Goal: Transaction & Acquisition: Purchase product/service

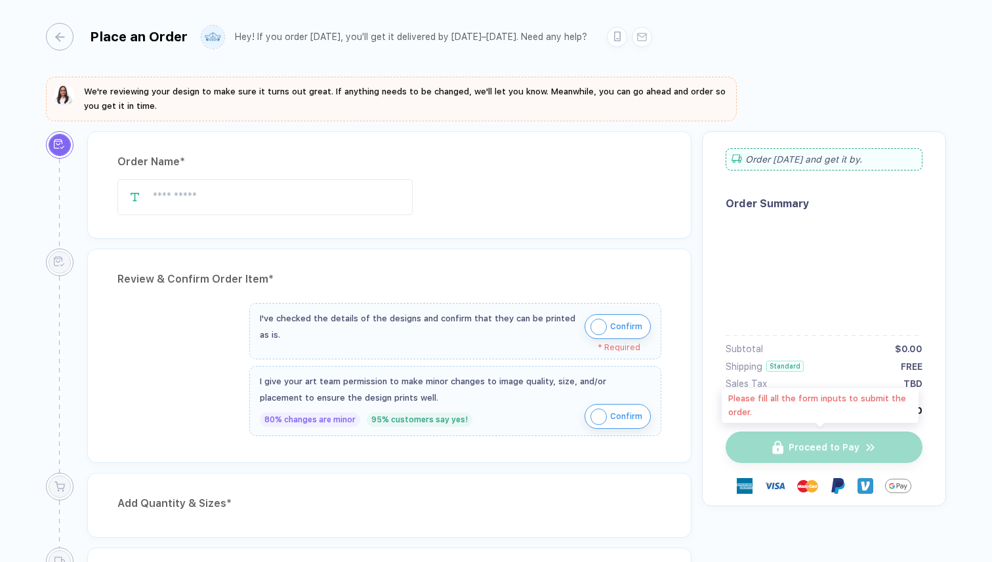
type input "**********"
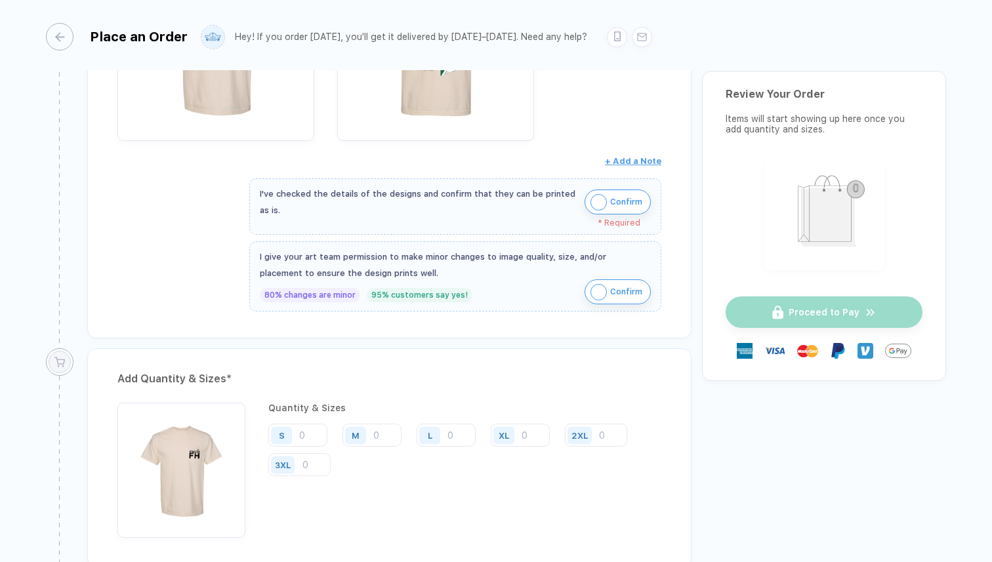
scroll to position [406, 0]
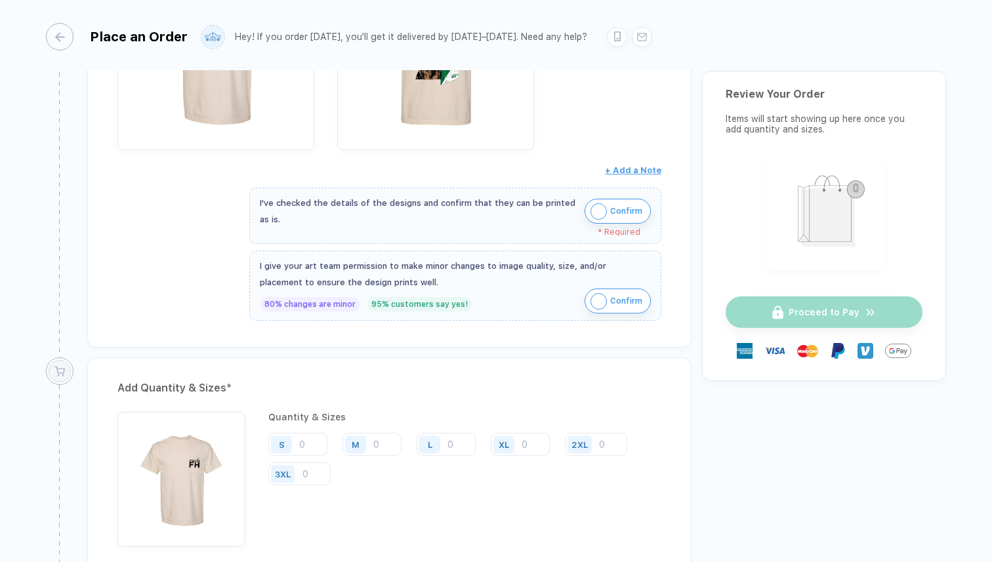
click at [593, 213] on img "button" at bounding box center [599, 211] width 16 height 16
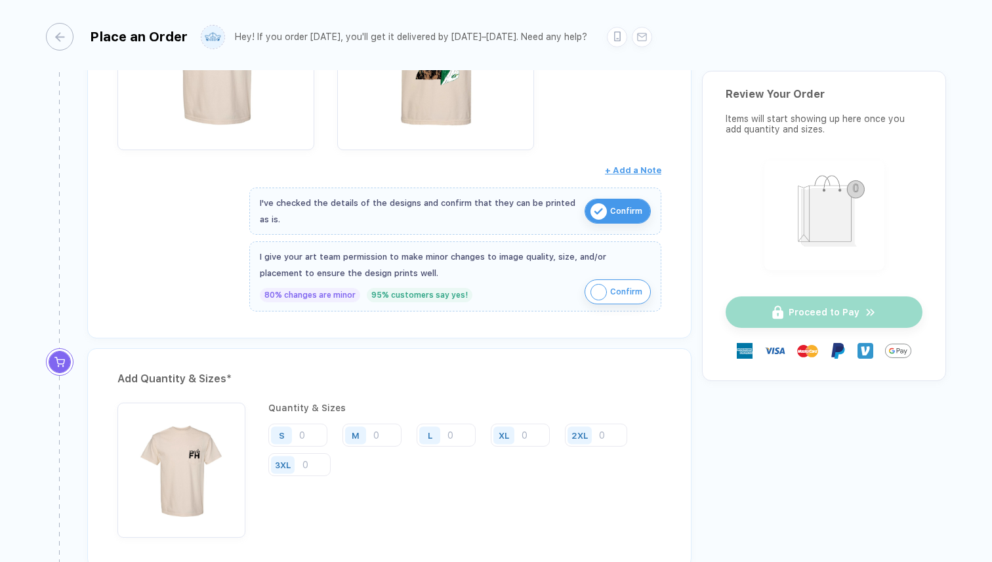
click at [597, 288] on img "button" at bounding box center [599, 292] width 16 height 16
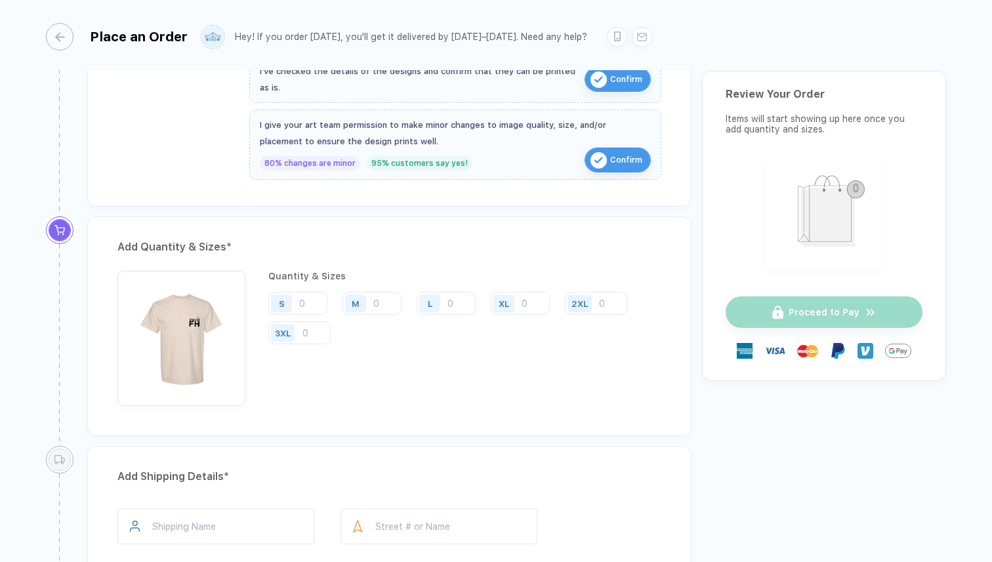
scroll to position [574, 0]
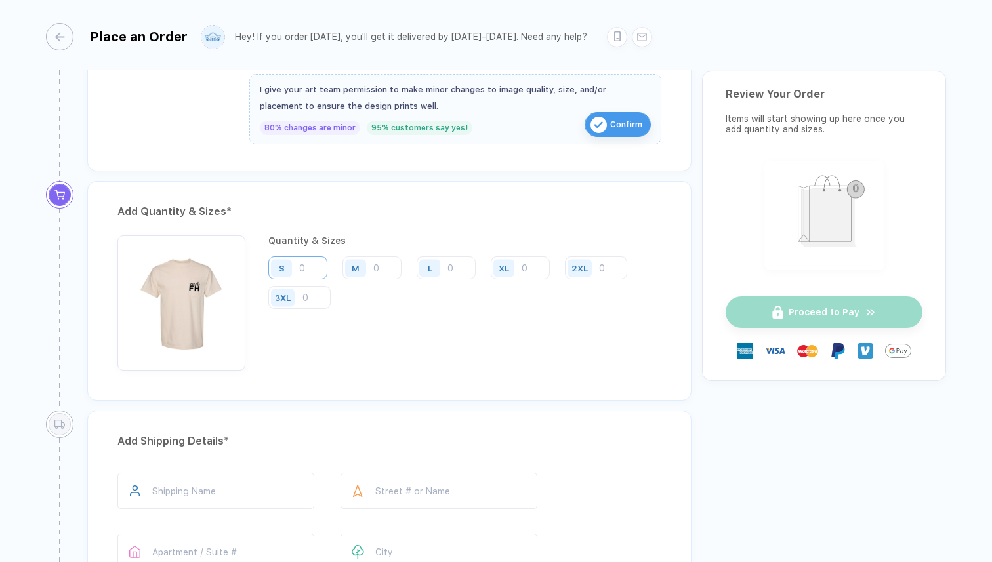
click at [312, 270] on input "number" at bounding box center [297, 268] width 59 height 23
click at [387, 269] on input "number" at bounding box center [372, 268] width 59 height 23
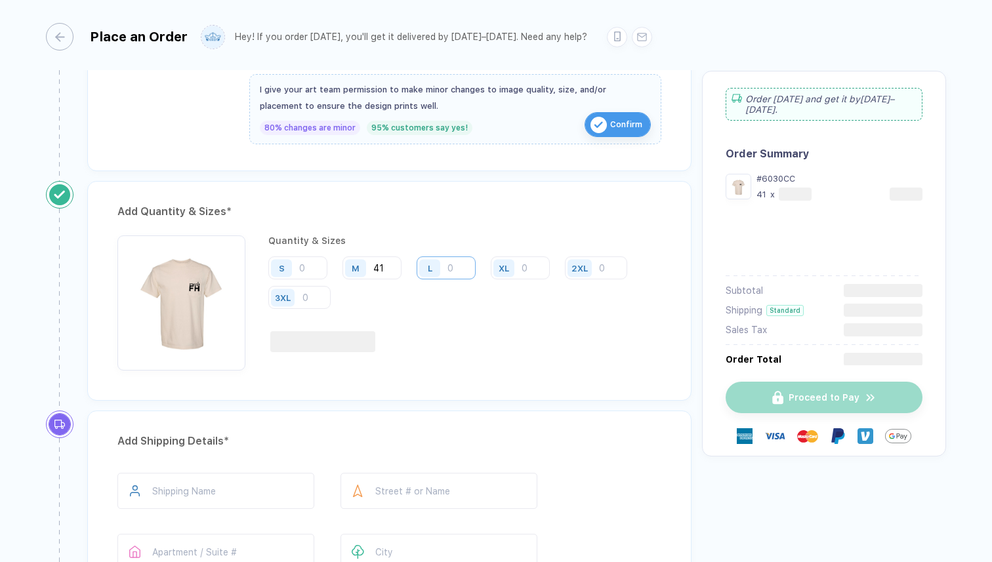
type input "41"
click at [454, 267] on input "number" at bounding box center [446, 268] width 59 height 23
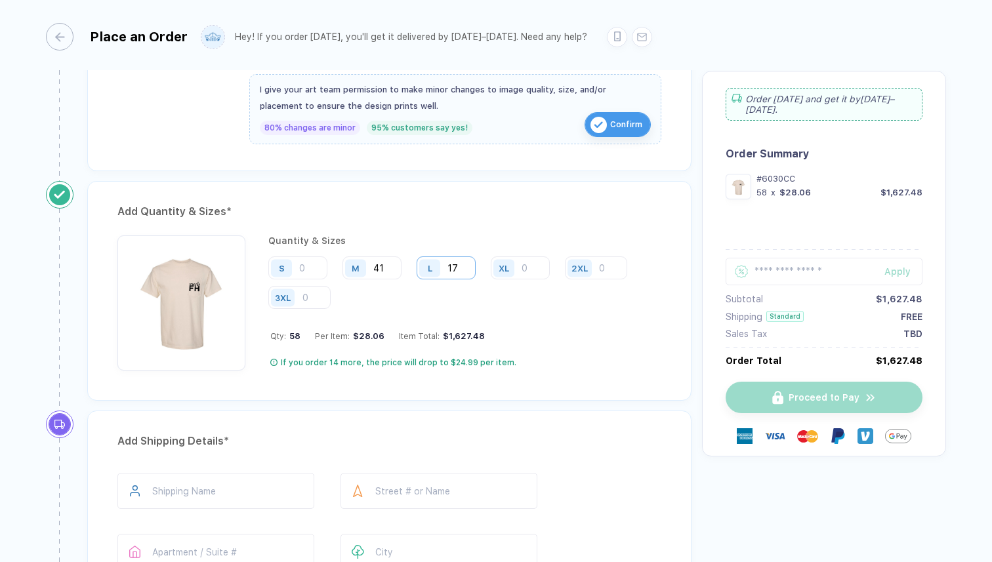
type input "1"
click at [384, 264] on input "41" at bounding box center [372, 268] width 59 height 23
type input "4"
type input "17"
click at [450, 264] on input "number" at bounding box center [446, 268] width 59 height 23
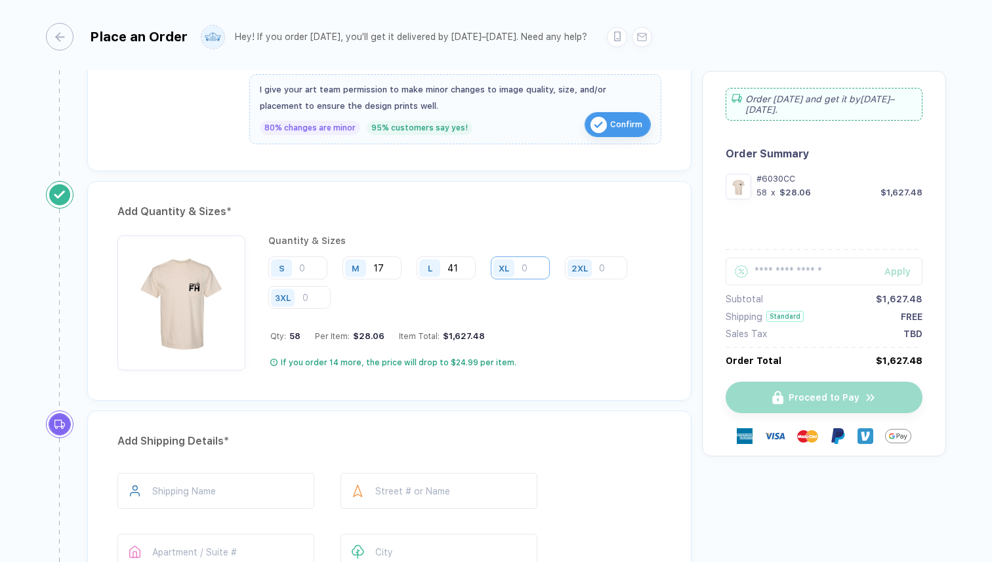
type input "41"
click at [522, 266] on input "number" at bounding box center [520, 268] width 59 height 23
type input "12"
click at [614, 268] on input "number" at bounding box center [596, 268] width 62 height 23
type input "2"
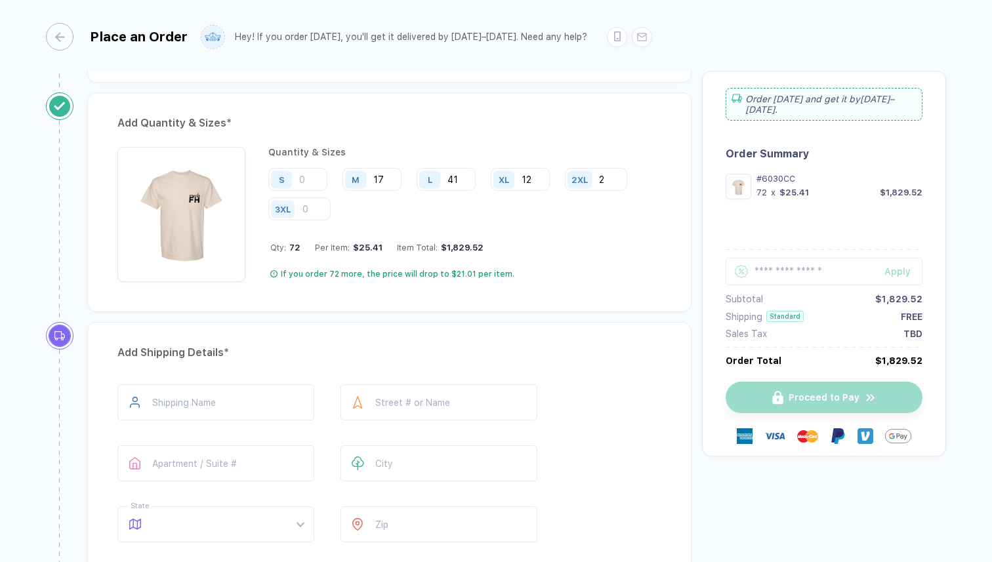
scroll to position [662, 0]
click at [224, 397] on input "text" at bounding box center [215, 403] width 197 height 36
type input "**********"
click at [410, 410] on input "text" at bounding box center [439, 403] width 197 height 36
type input "**********"
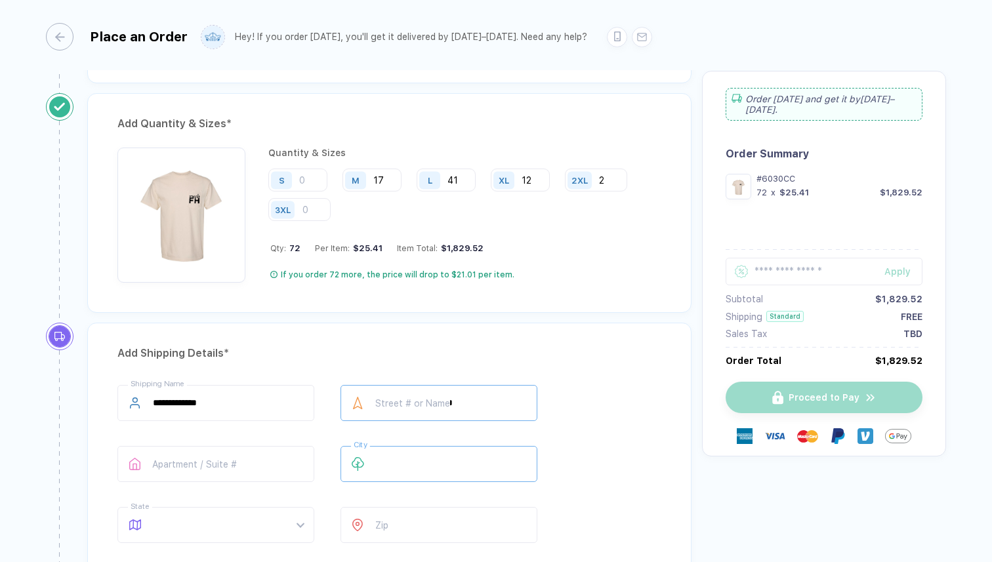
type input "*********"
type input "**"
type input "*****"
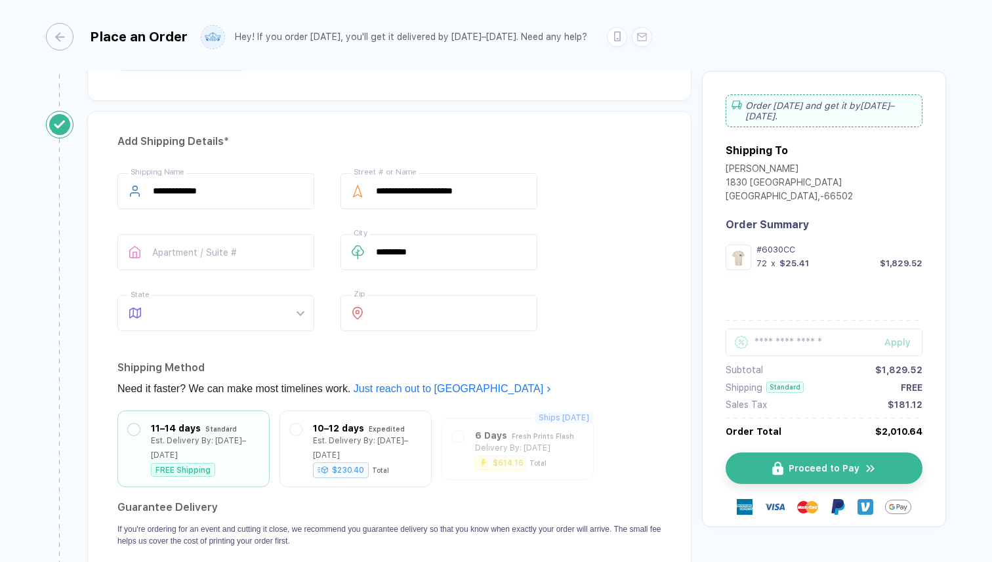
scroll to position [888, 0]
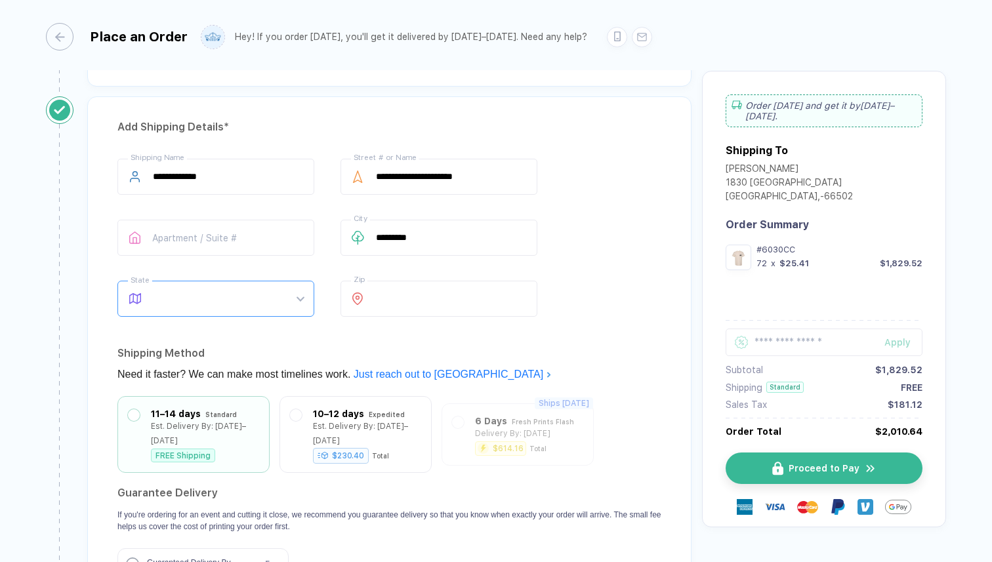
click at [285, 287] on span at bounding box center [228, 299] width 151 height 35
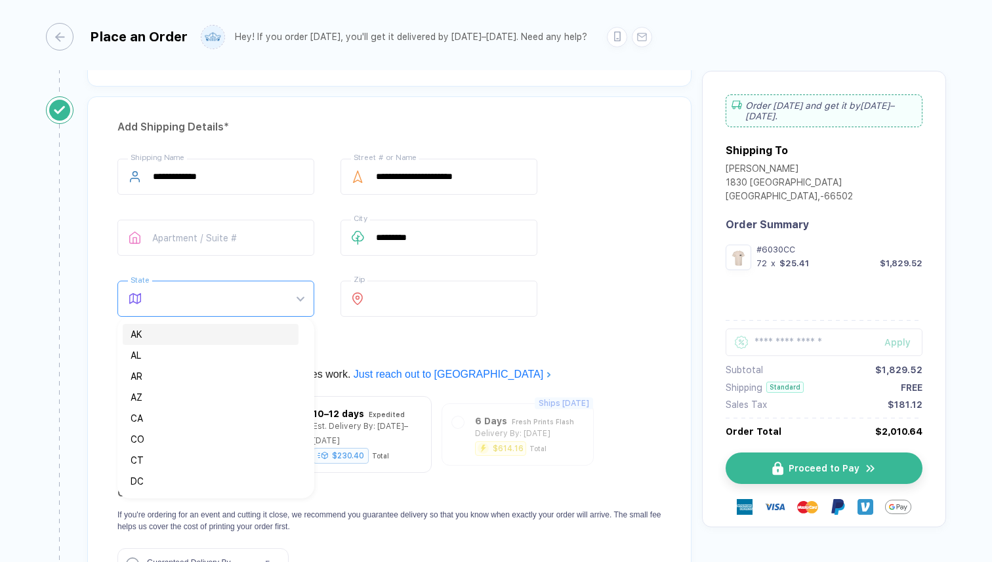
type input "**"
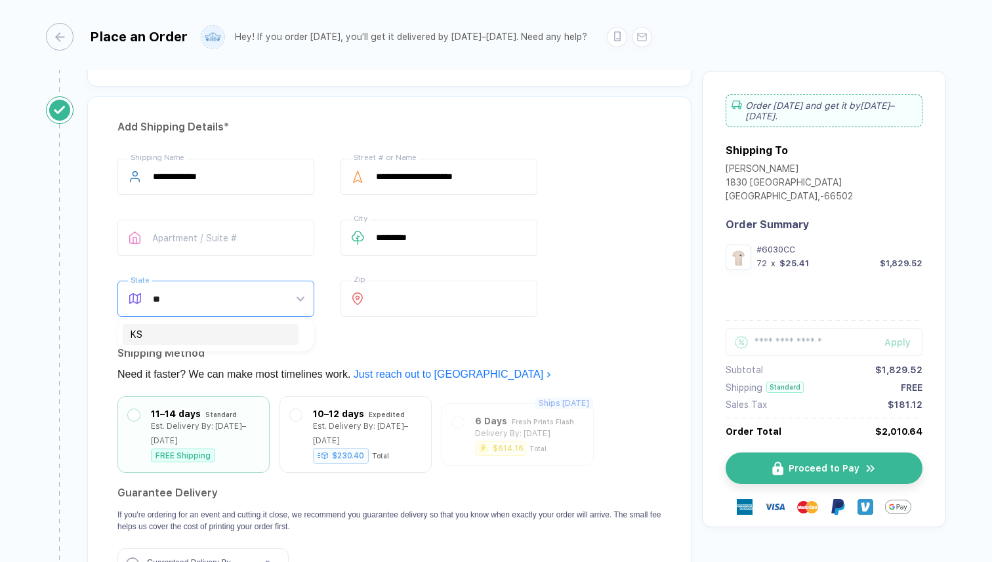
click at [240, 337] on div "KS" at bounding box center [211, 334] width 160 height 14
click at [507, 346] on div "Shipping Method" at bounding box center [389, 353] width 544 height 21
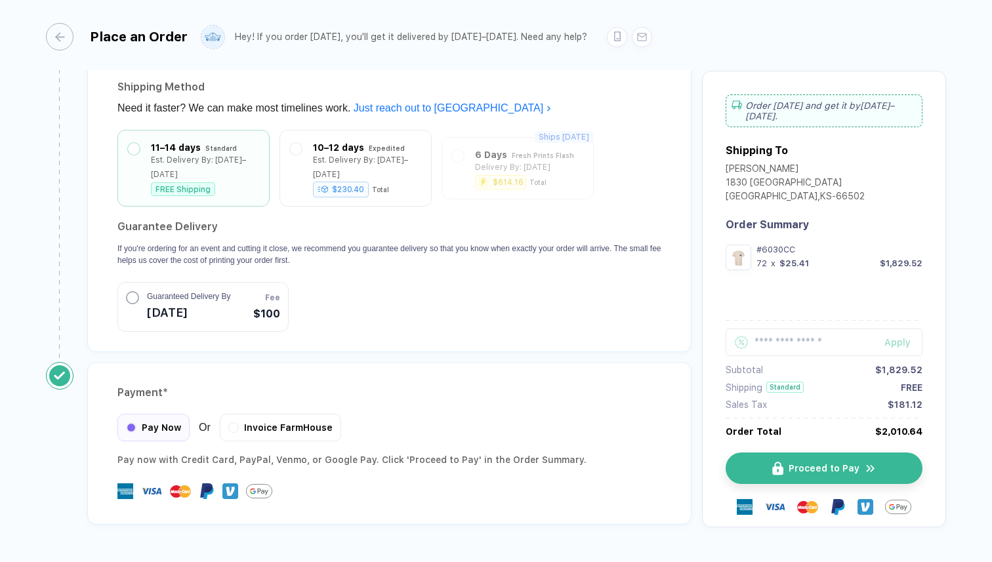
scroll to position [1181, 0]
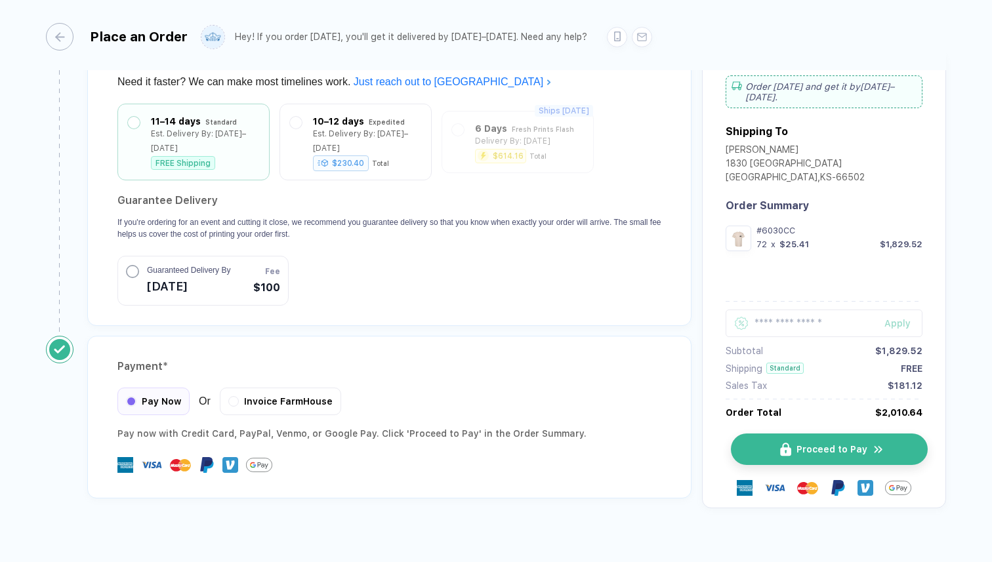
click at [766, 434] on button "Proceed to Pay" at bounding box center [829, 450] width 197 height 32
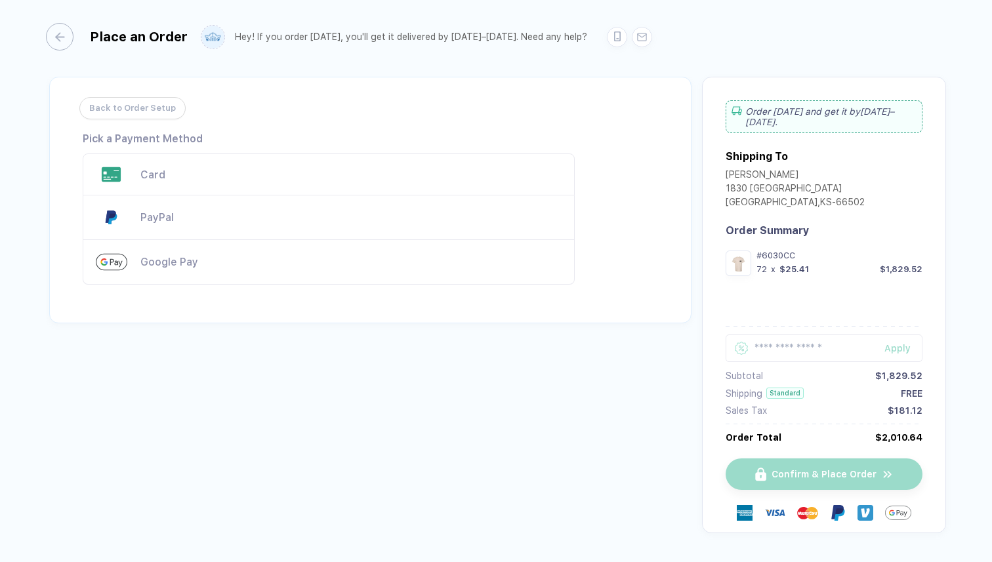
click at [237, 176] on div "Card" at bounding box center [350, 175] width 421 height 12
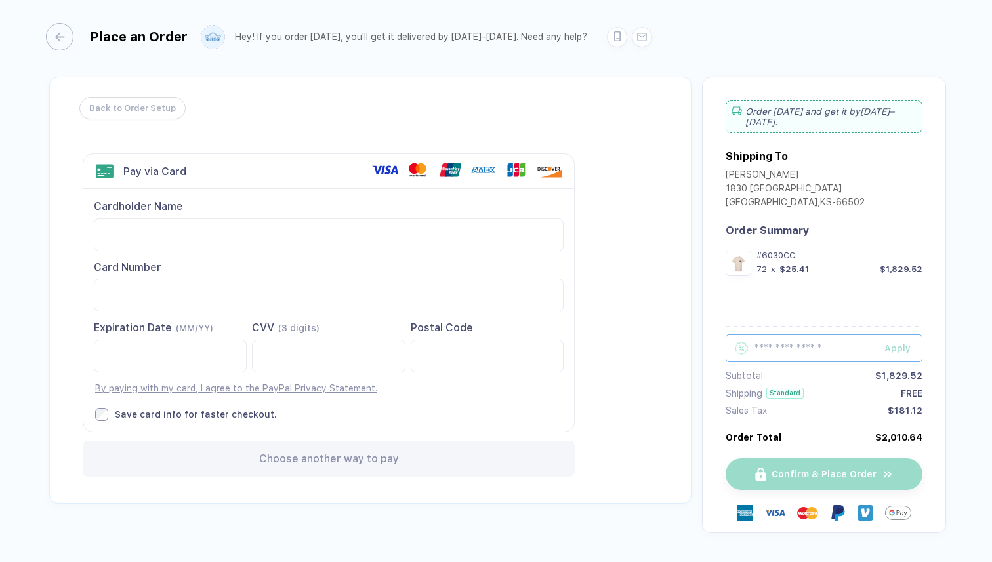
click at [801, 342] on input "text" at bounding box center [824, 349] width 197 height 28
click at [652, 283] on div "Back to Order Setup Visa MasterCard Union Pay American Express JCB Discover Din…" at bounding box center [370, 290] width 643 height 427
